Goal: Check status: Check status

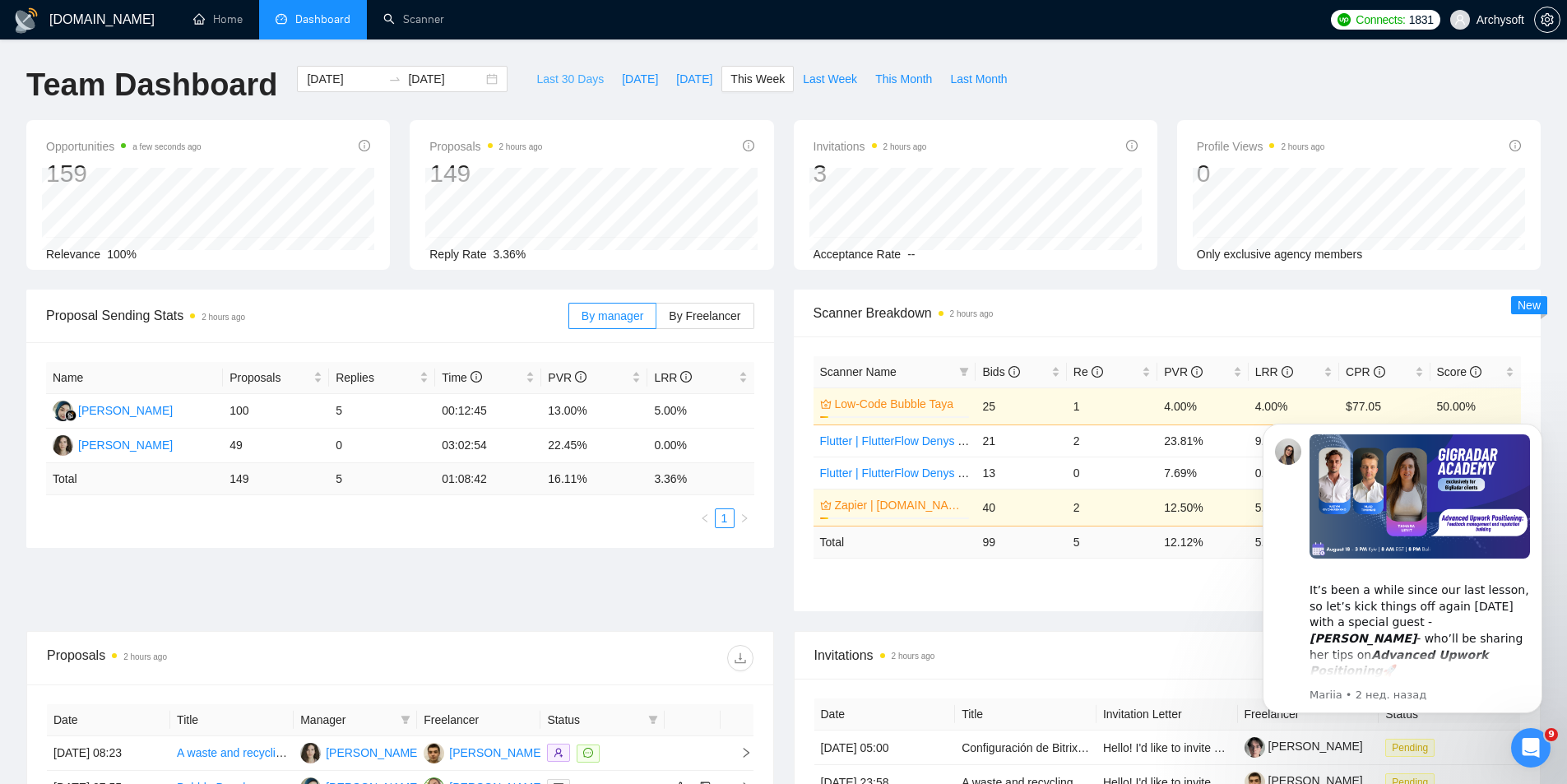
click at [567, 81] on span "Last 30 Days" at bounding box center [569, 79] width 67 height 18
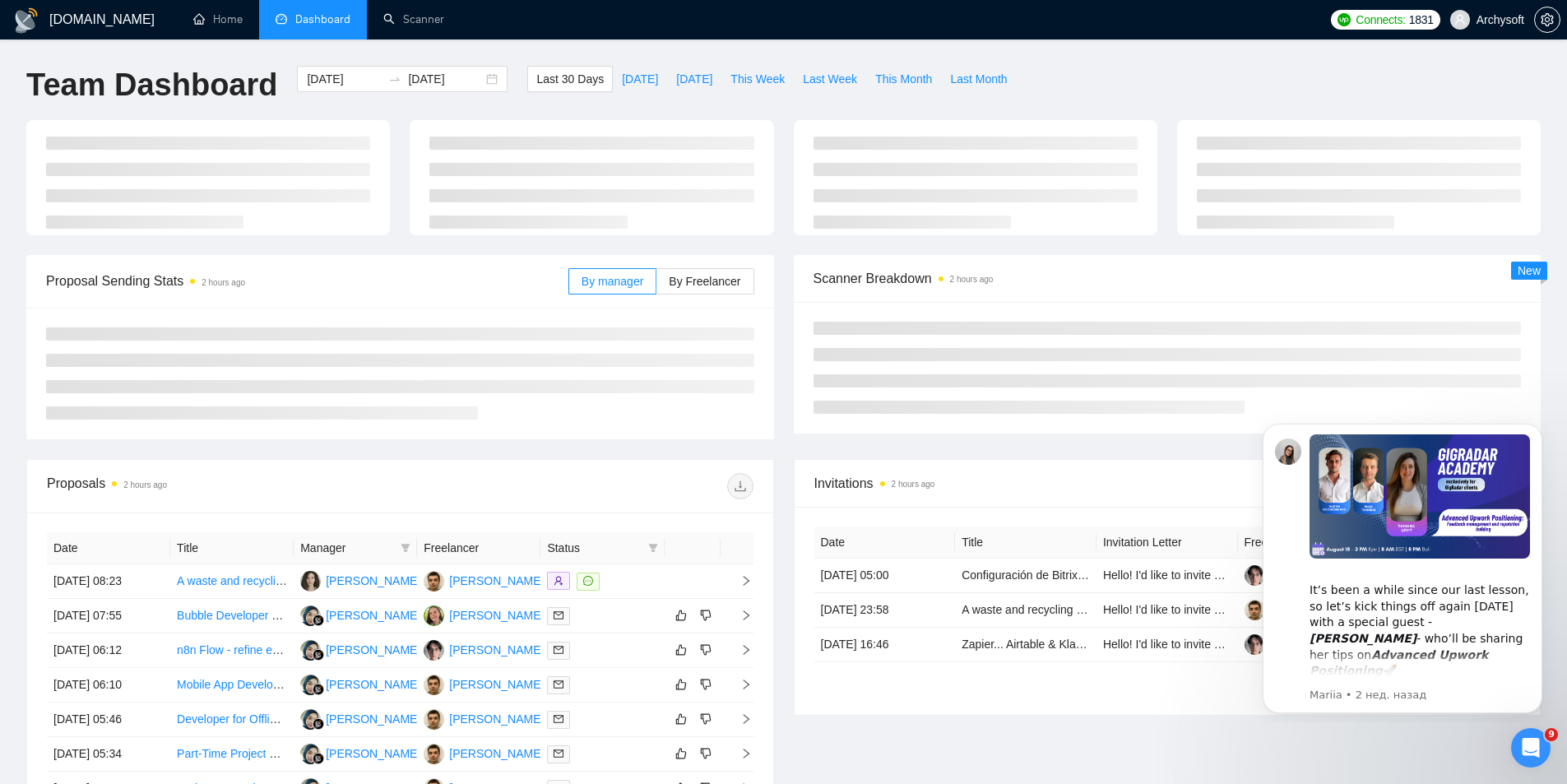
type input "2025-08-06"
type input "2025-09-05"
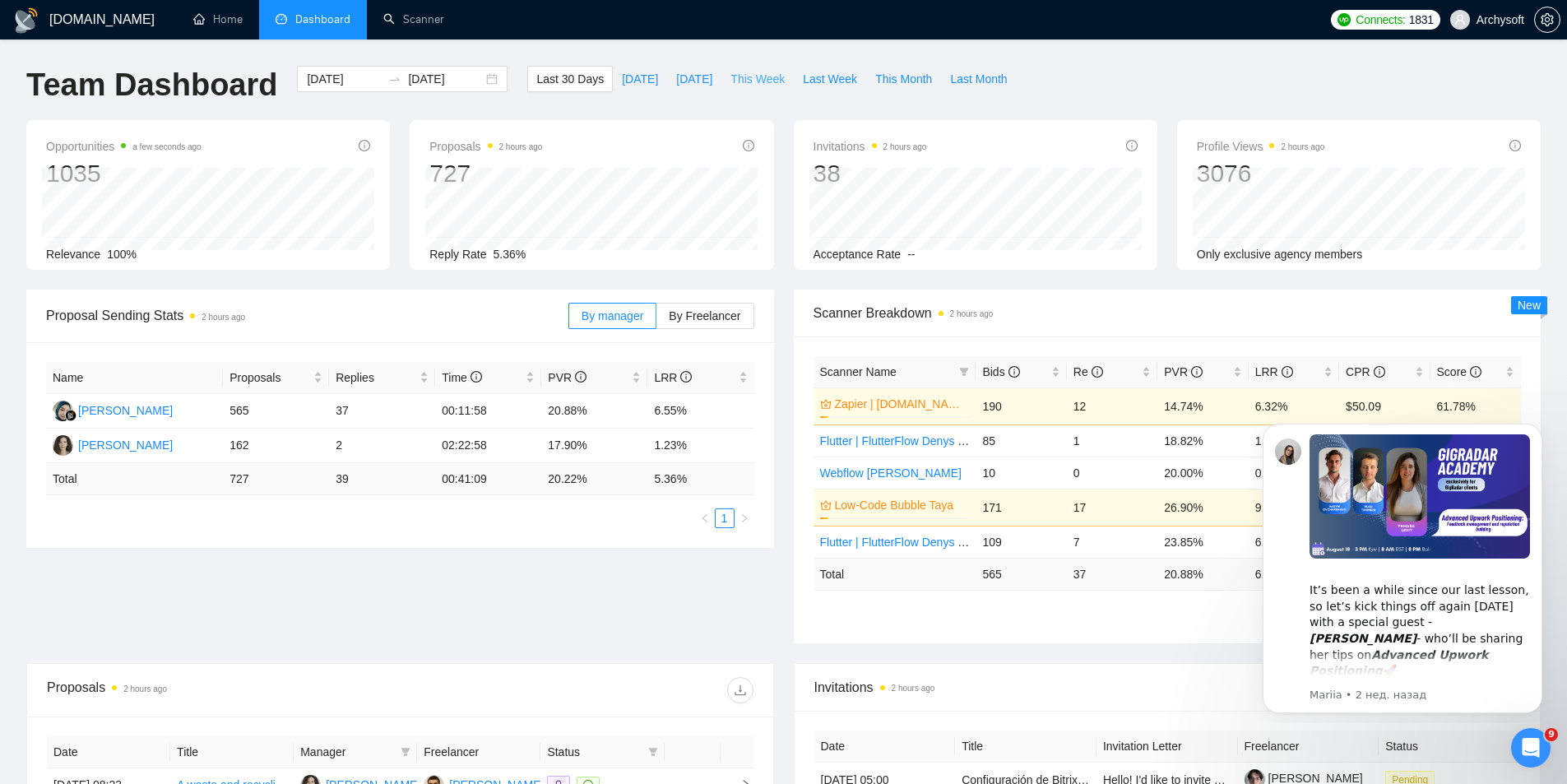
click at [735, 78] on span "This Week" at bounding box center [758, 79] width 54 height 18
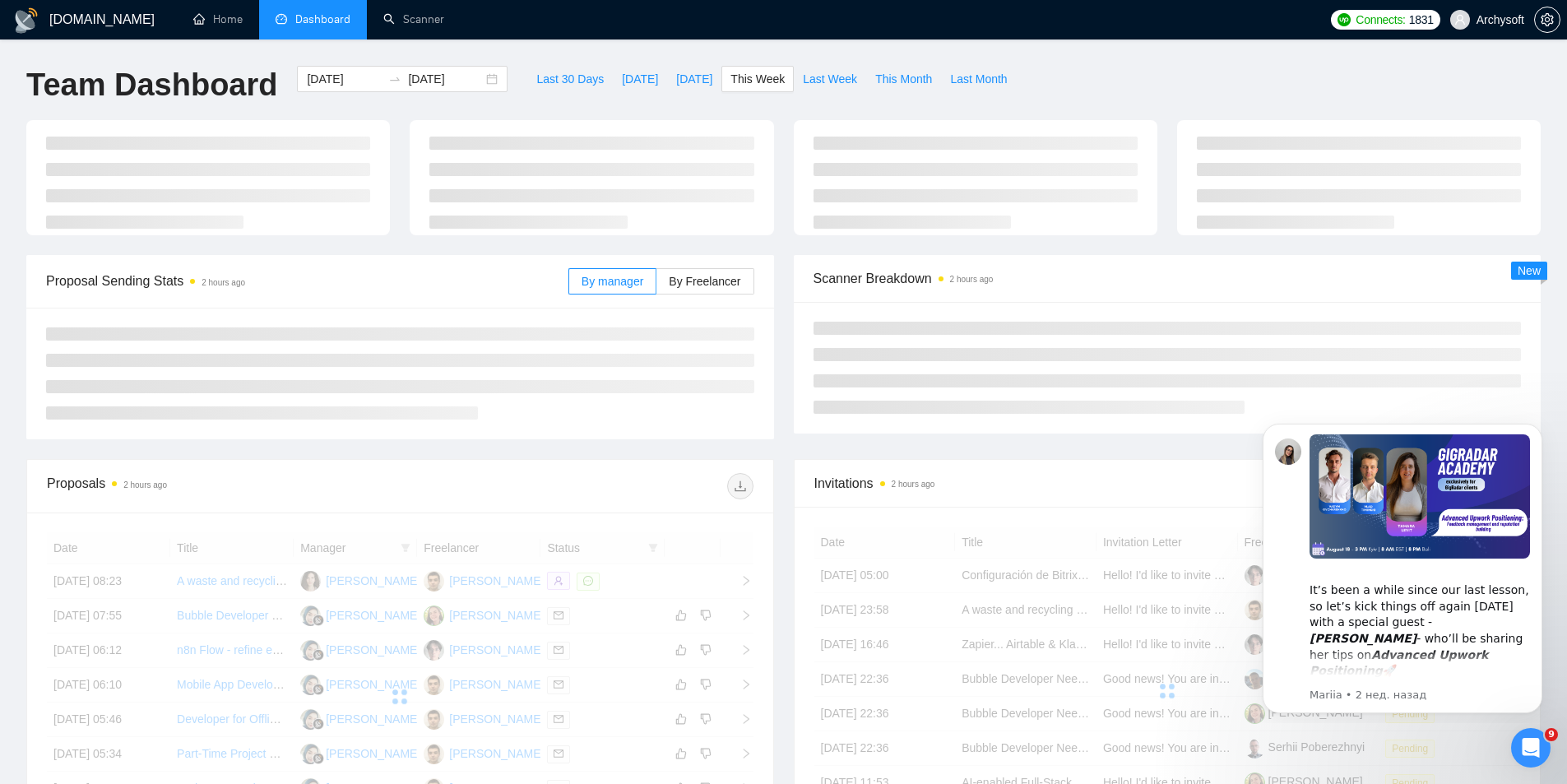
type input "[DATE]"
